Goal: Download file/media

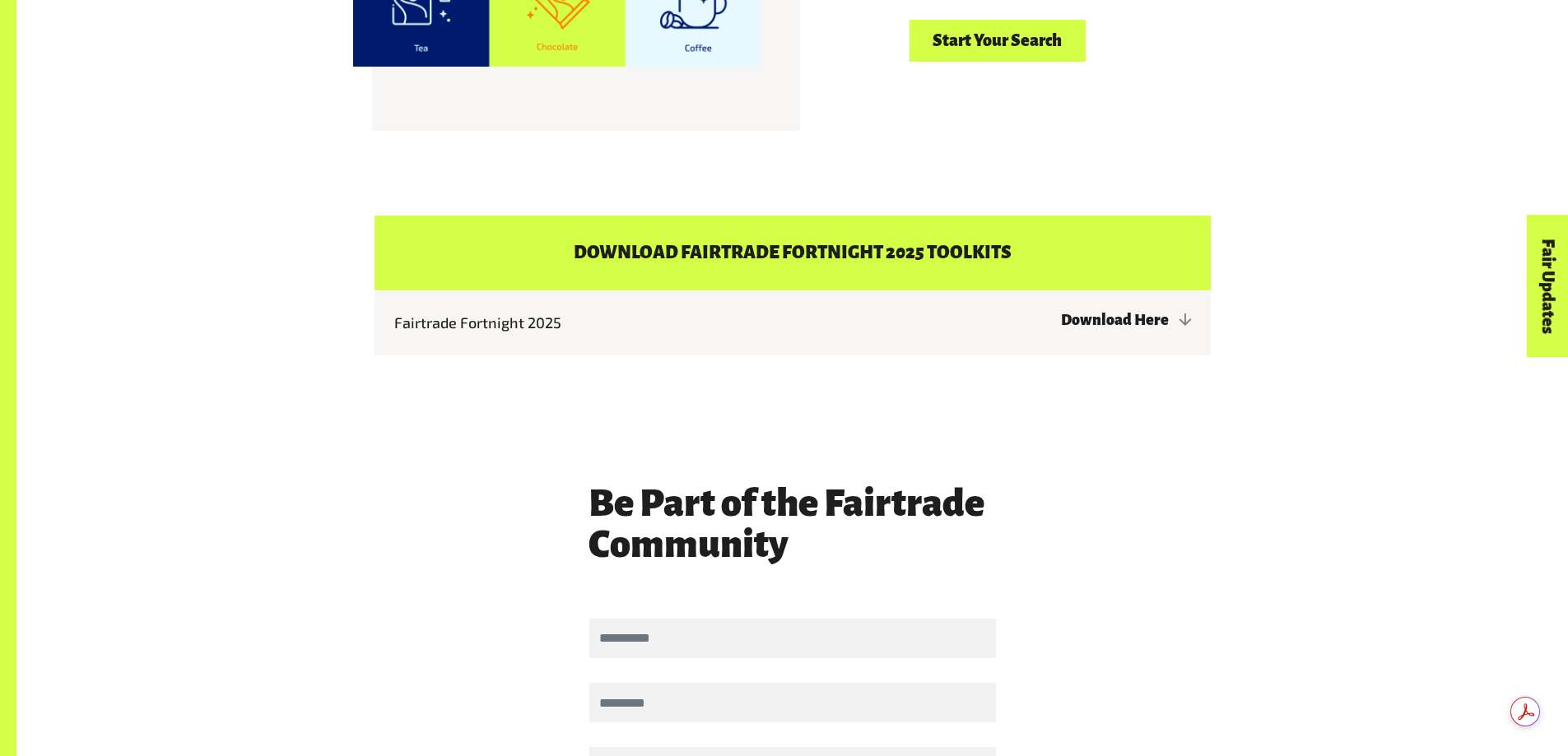
scroll to position [3538, 0]
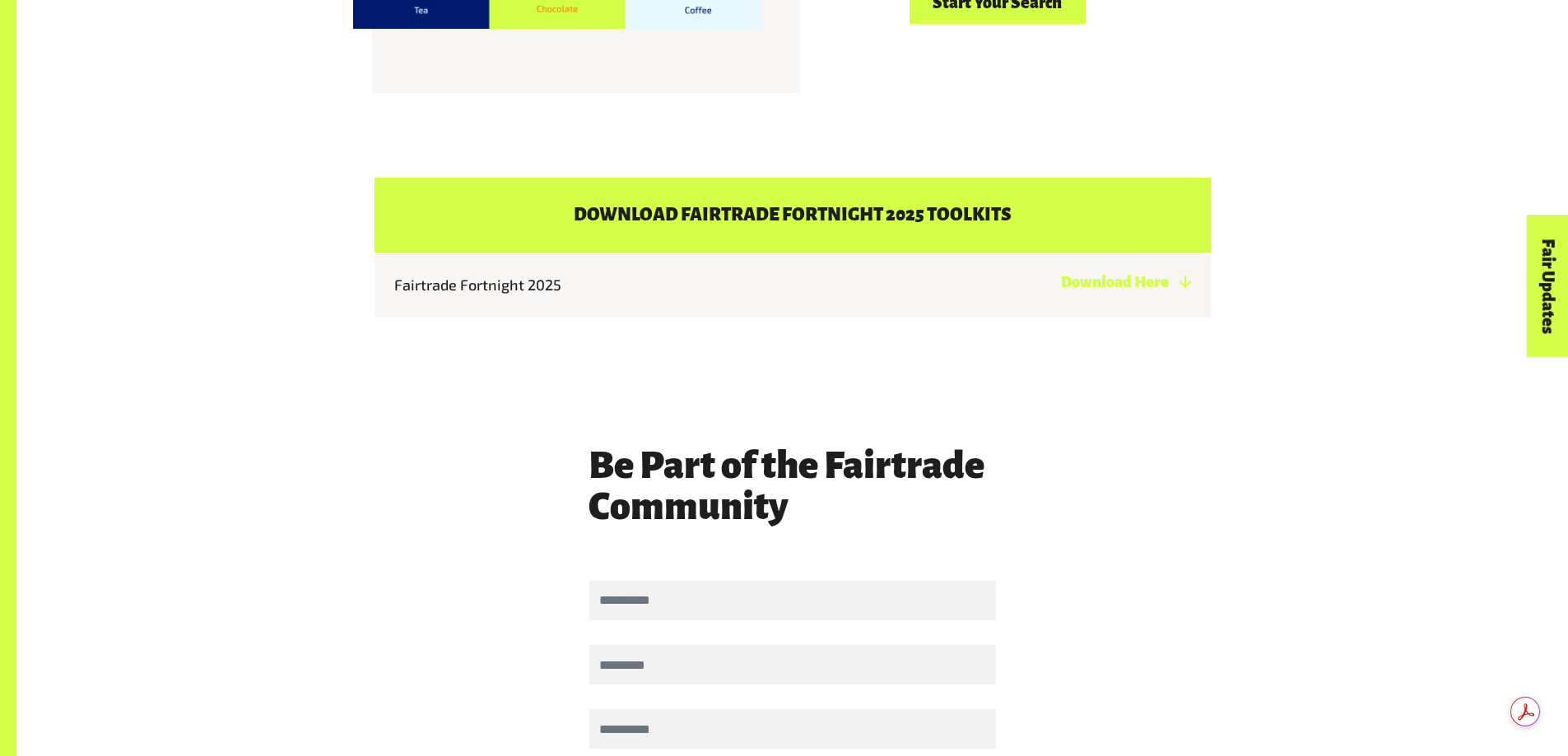
click at [1159, 274] on link "Download Here" at bounding box center [1126, 282] width 130 height 17
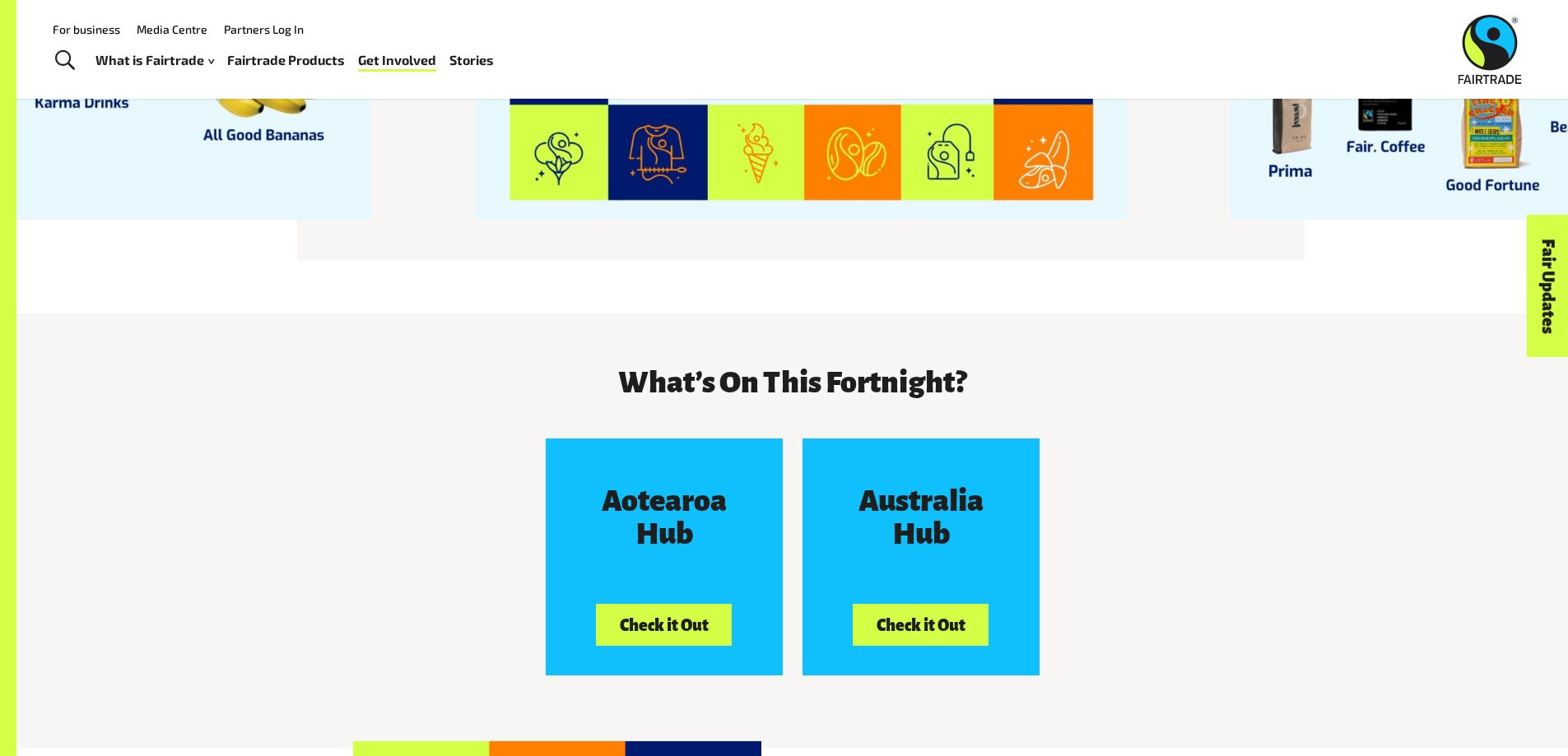
scroll to position [2139, 0]
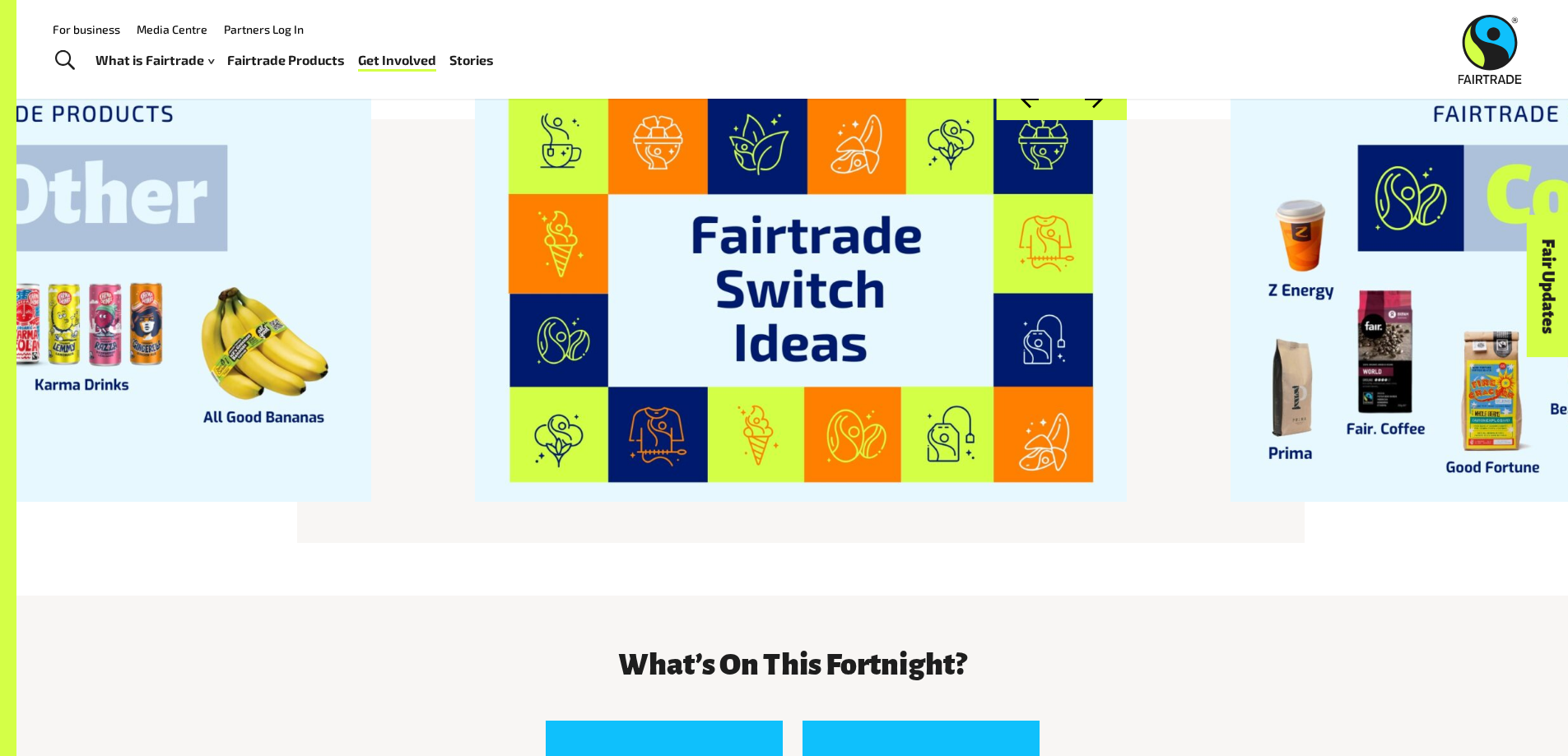
click at [1501, 35] on img at bounding box center [1490, 50] width 64 height 69
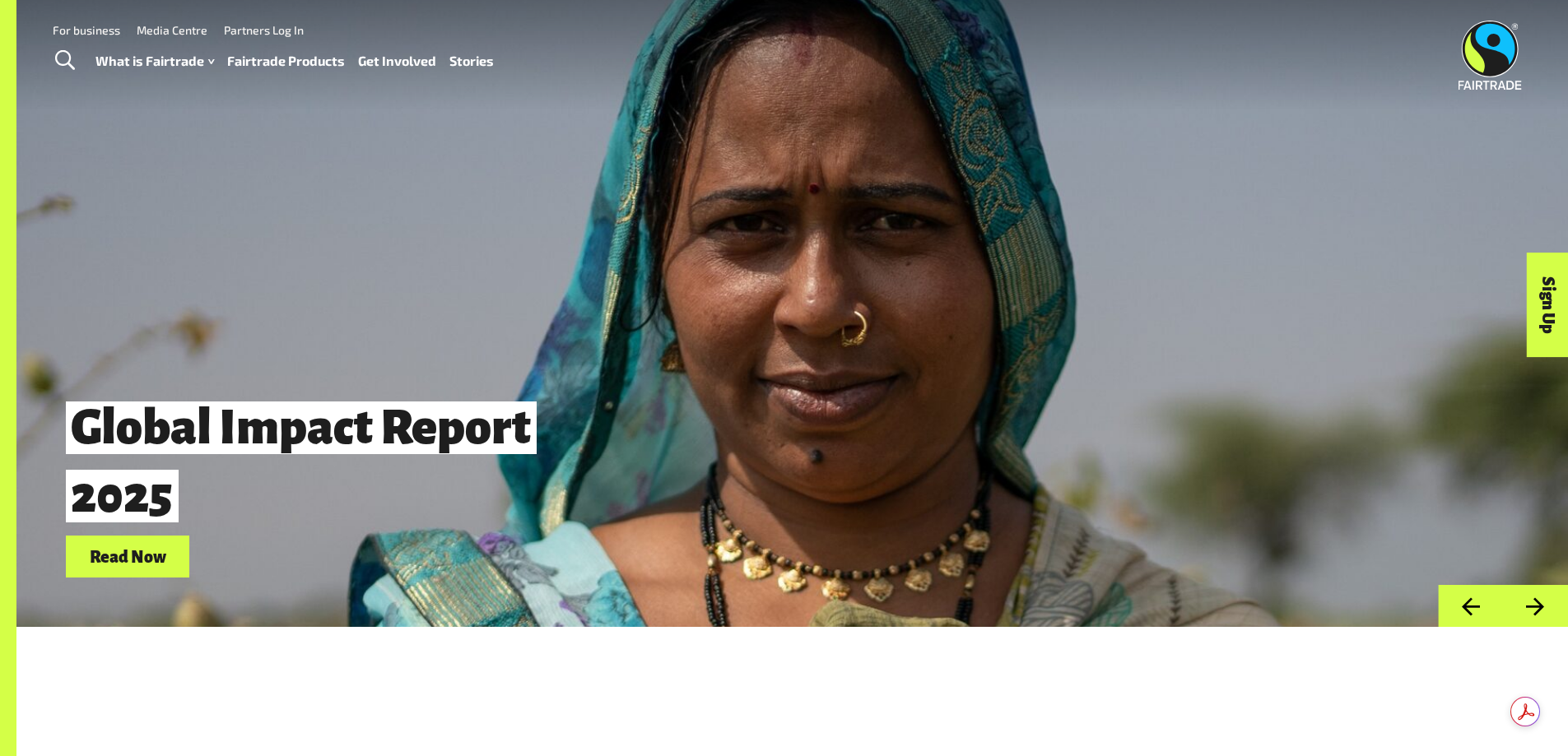
click at [147, 563] on link "Read Now" at bounding box center [128, 556] width 124 height 42
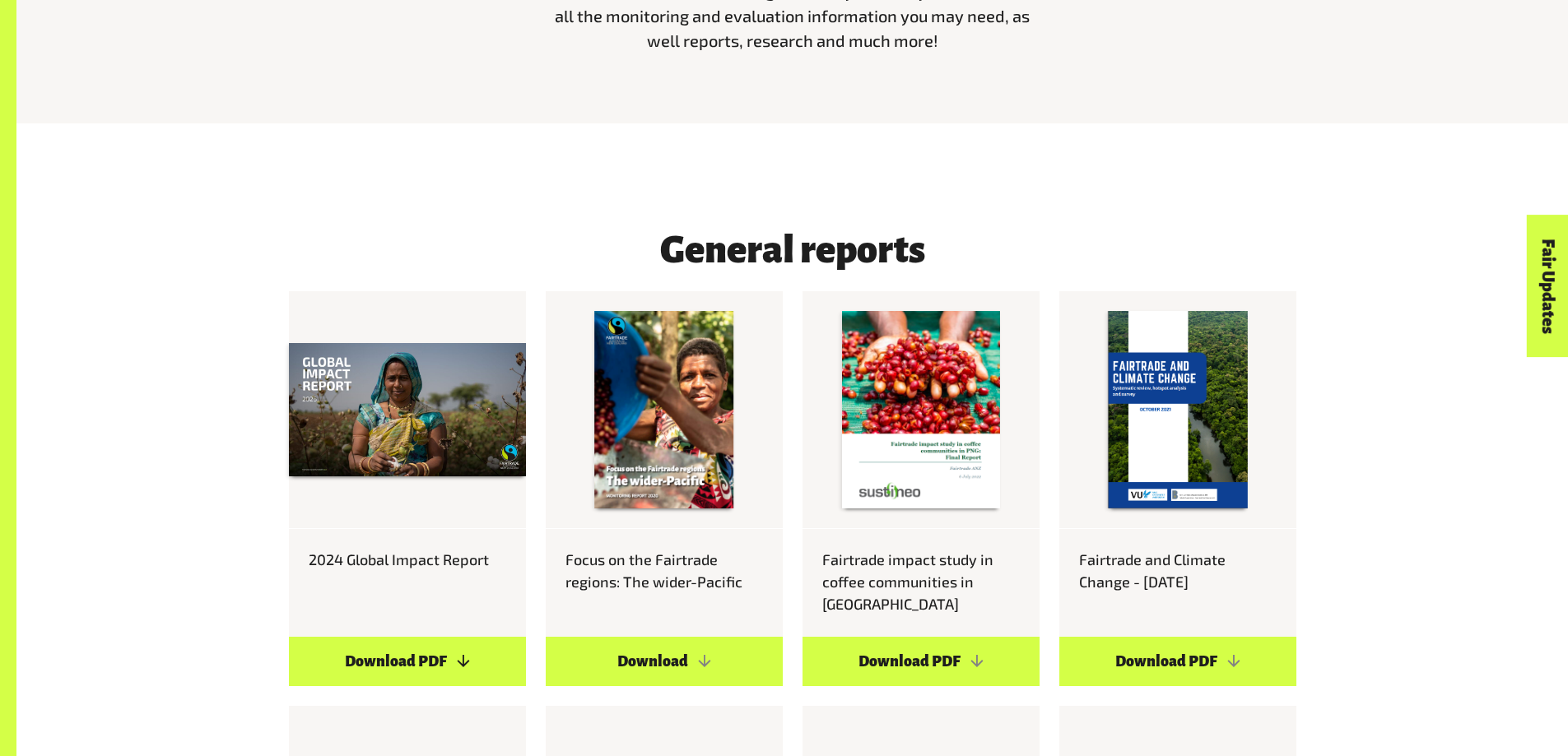
scroll to position [987, 0]
